Goal: Browse casually

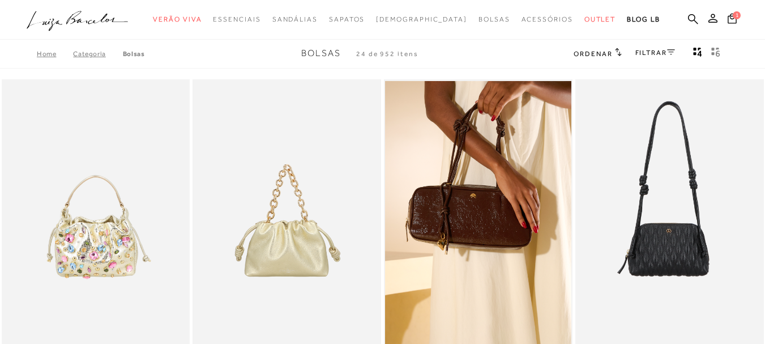
click at [615, 52] on icon at bounding box center [618, 52] width 7 height 8
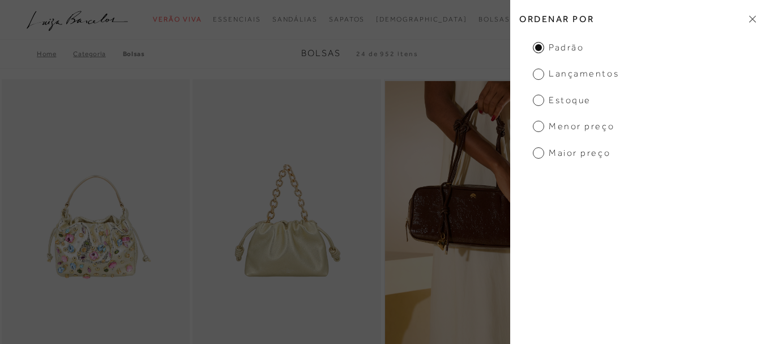
click at [573, 78] on span "Lançamentos" at bounding box center [576, 73] width 86 height 12
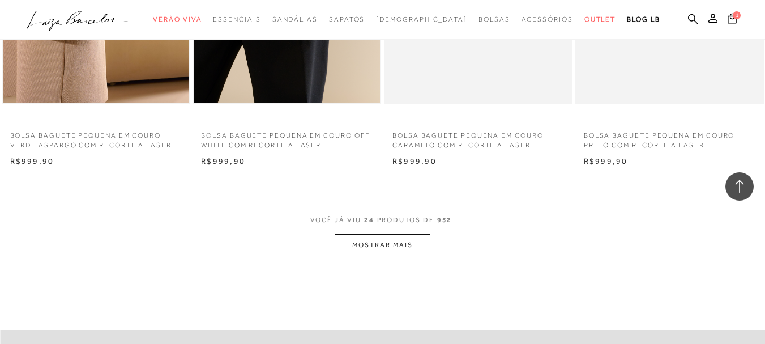
scroll to position [2092, 0]
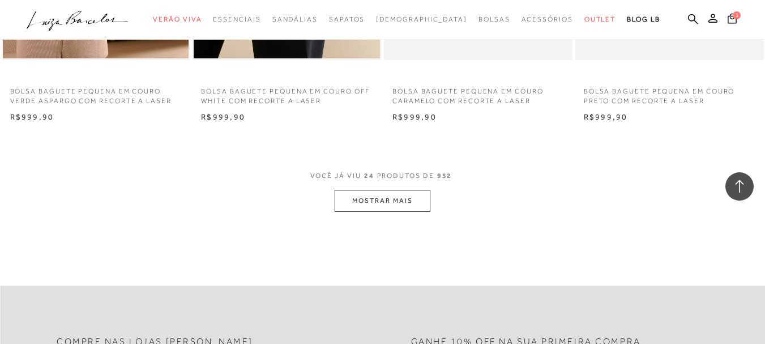
click at [375, 198] on button "MOSTRAR MAIS" at bounding box center [381, 201] width 95 height 22
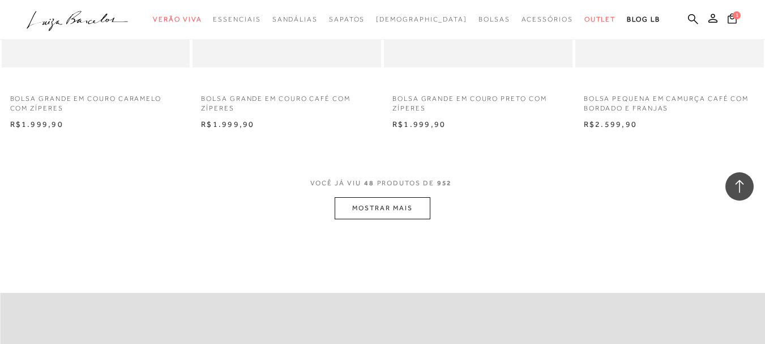
scroll to position [4241, 0]
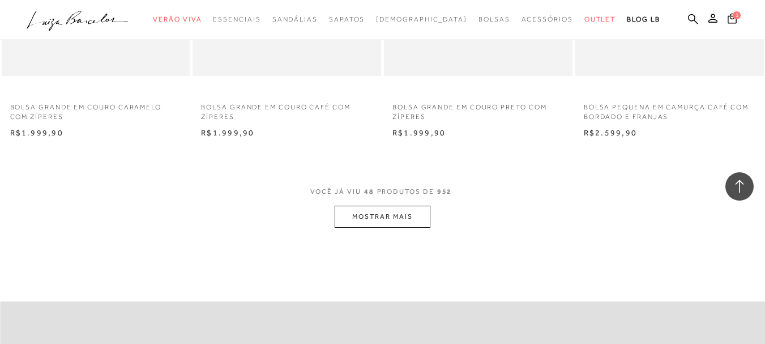
click at [401, 222] on button "MOSTRAR MAIS" at bounding box center [381, 216] width 95 height 22
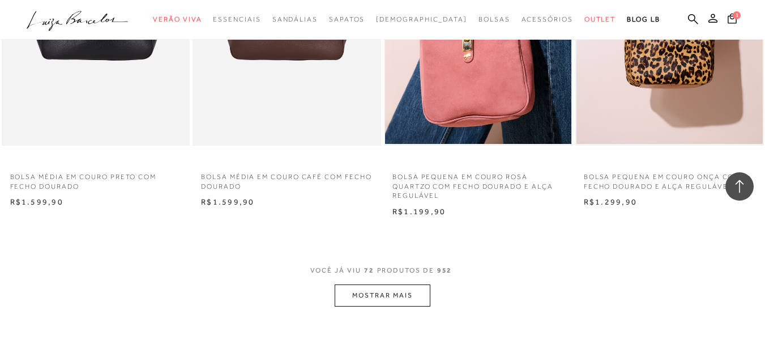
scroll to position [6341, 0]
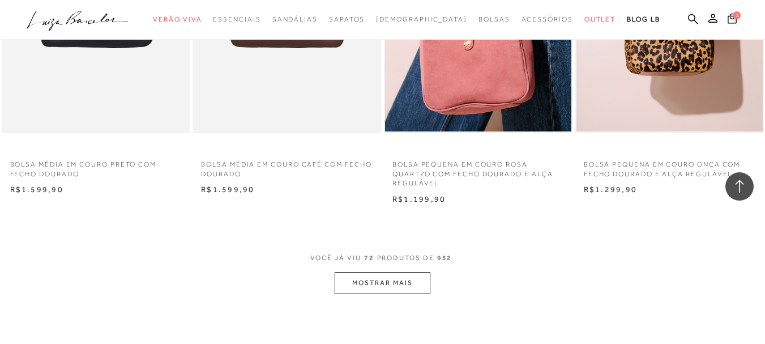
click at [375, 288] on button "MOSTRAR MAIS" at bounding box center [381, 283] width 95 height 22
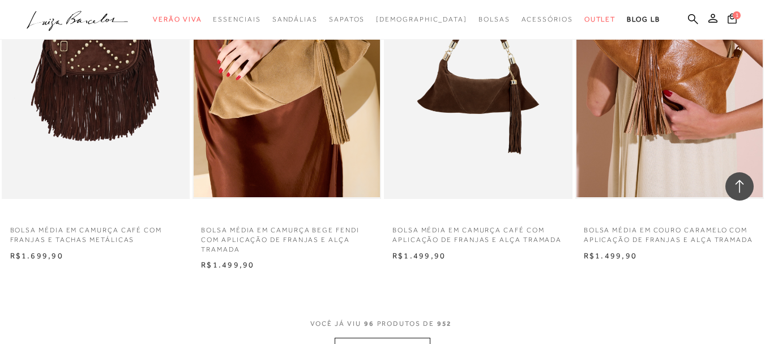
scroll to position [8456, 0]
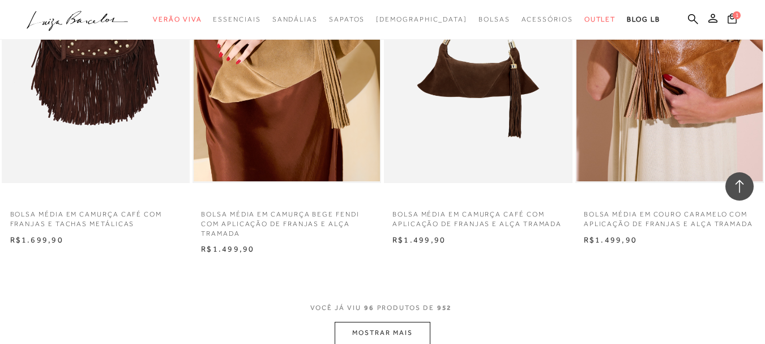
click at [423, 329] on button "MOSTRAR MAIS" at bounding box center [381, 332] width 95 height 22
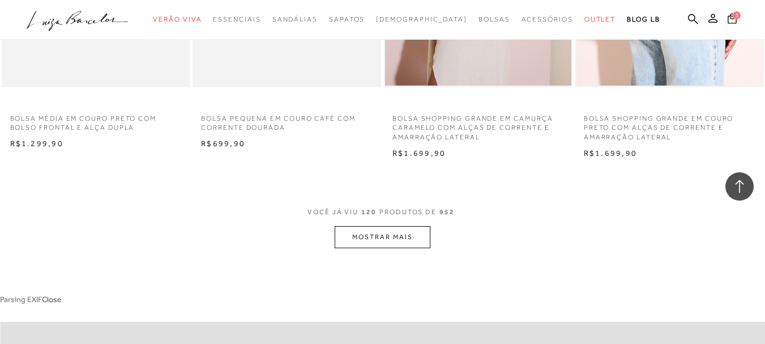
scroll to position [10721, 0]
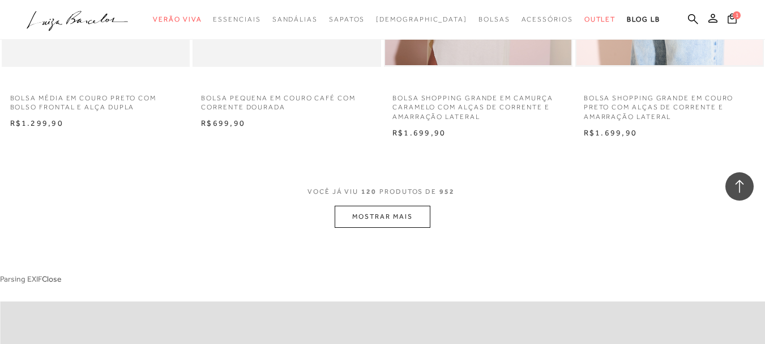
click at [382, 212] on button "MOSTRAR MAIS" at bounding box center [381, 216] width 95 height 22
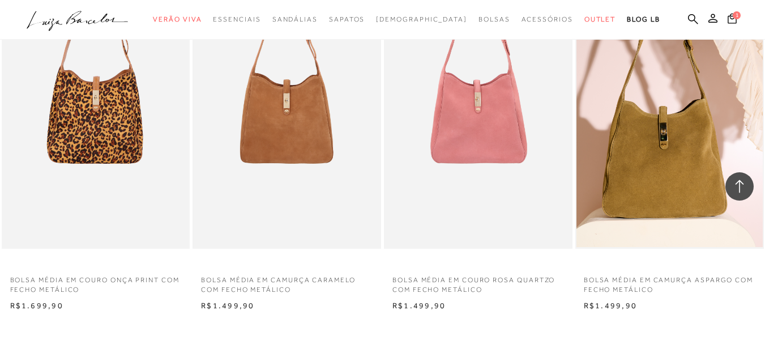
scroll to position [12742, 0]
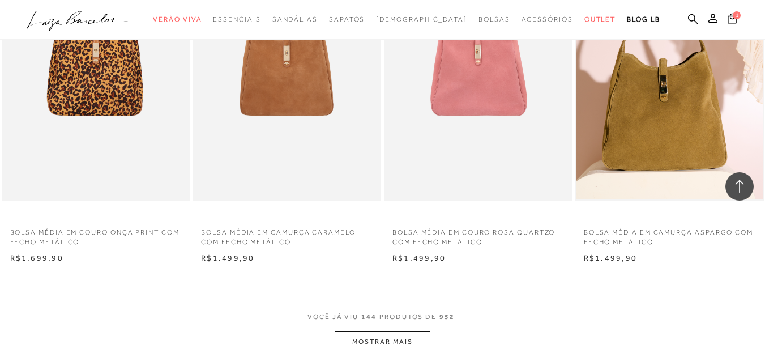
click at [368, 331] on button "MOSTRAR MAIS" at bounding box center [381, 342] width 95 height 22
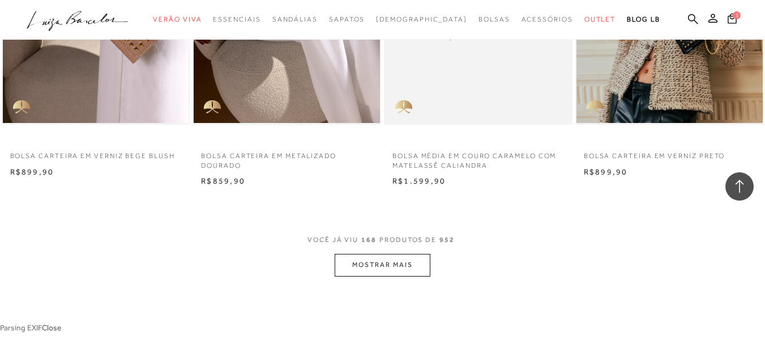
scroll to position [14993, 0]
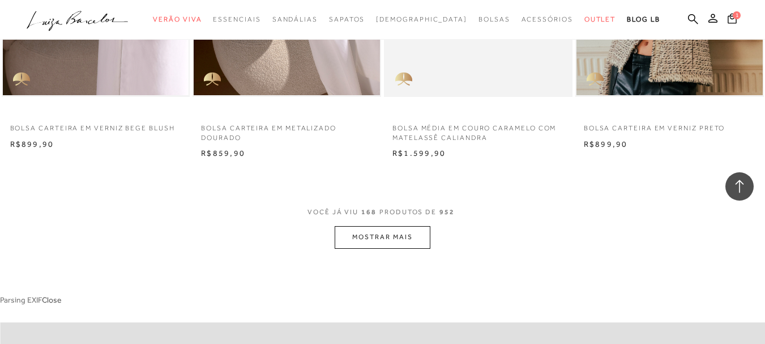
click at [401, 245] on button "MOSTRAR MAIS" at bounding box center [381, 237] width 95 height 22
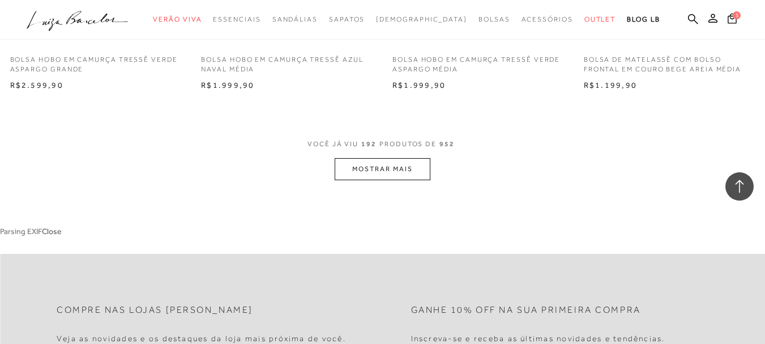
scroll to position [17291, 0]
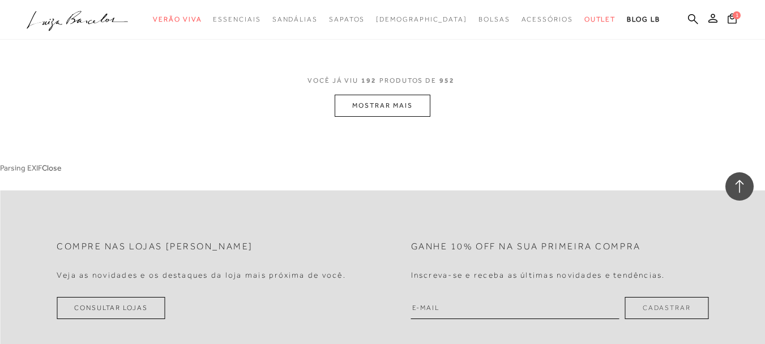
click at [384, 100] on button "MOSTRAR MAIS" at bounding box center [381, 106] width 95 height 22
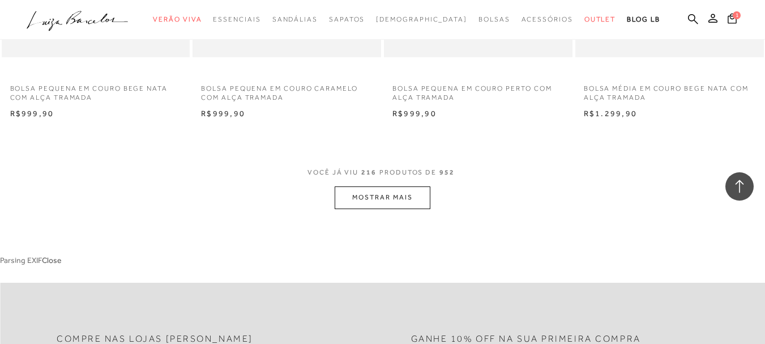
scroll to position [19319, 0]
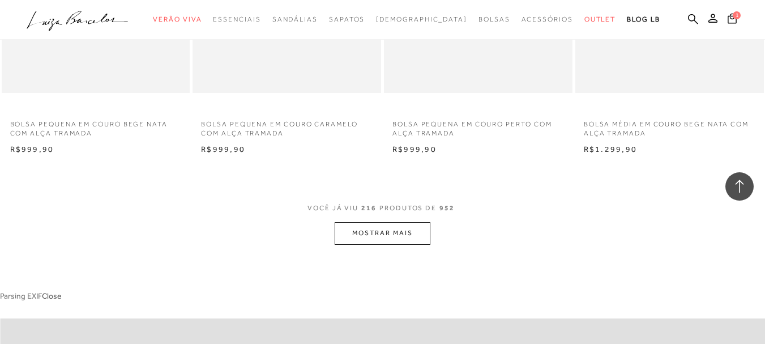
click at [421, 234] on button "MOSTRAR MAIS" at bounding box center [381, 233] width 95 height 22
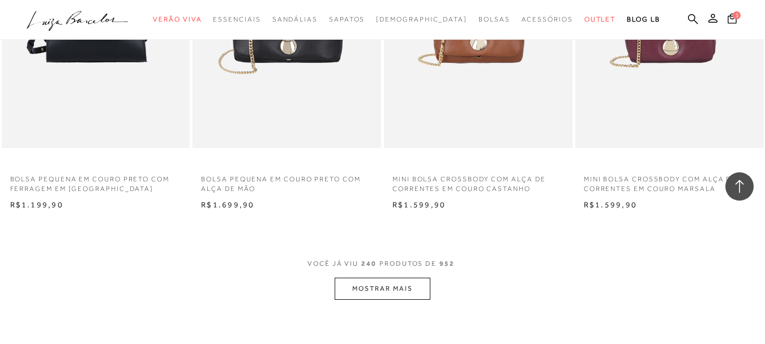
scroll to position [21450, 0]
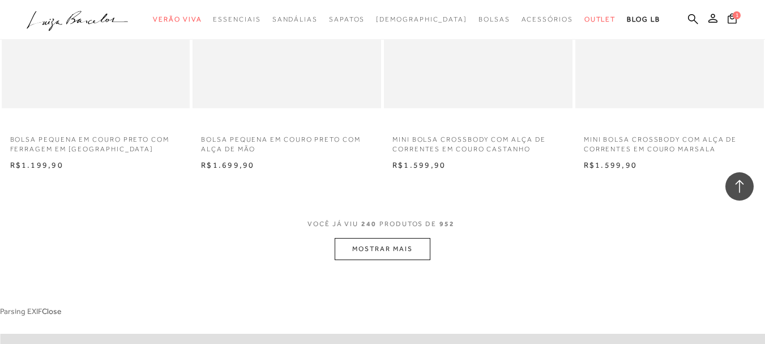
click at [423, 247] on button "MOSTRAR MAIS" at bounding box center [381, 249] width 95 height 22
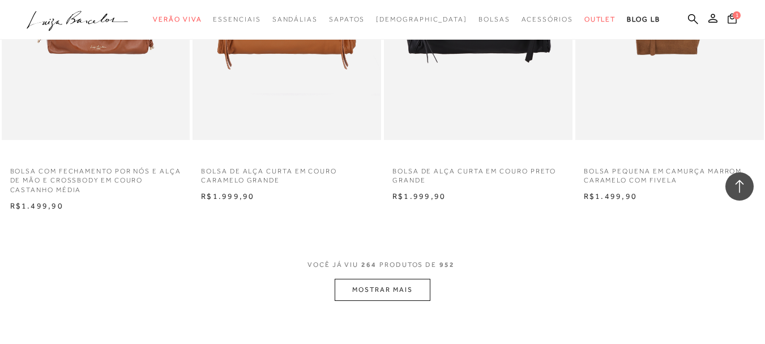
scroll to position [23705, 0]
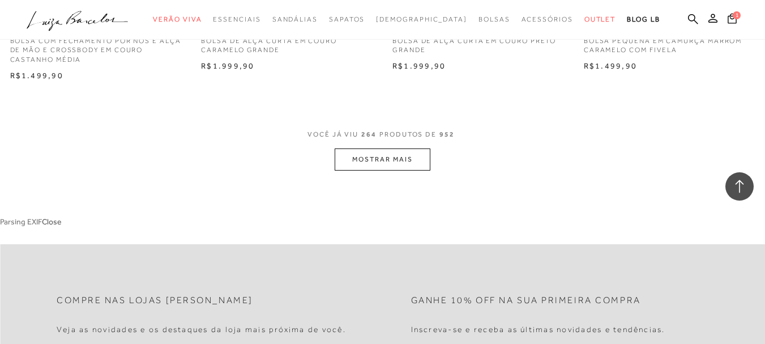
click at [419, 157] on button "MOSTRAR MAIS" at bounding box center [381, 159] width 95 height 22
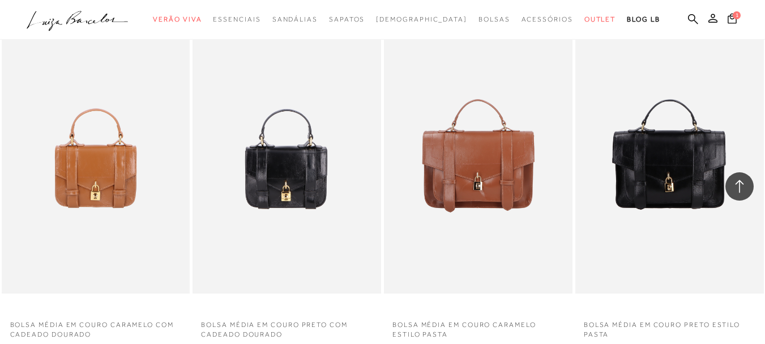
scroll to position [25454, 0]
